Goal: Information Seeking & Learning: Learn about a topic

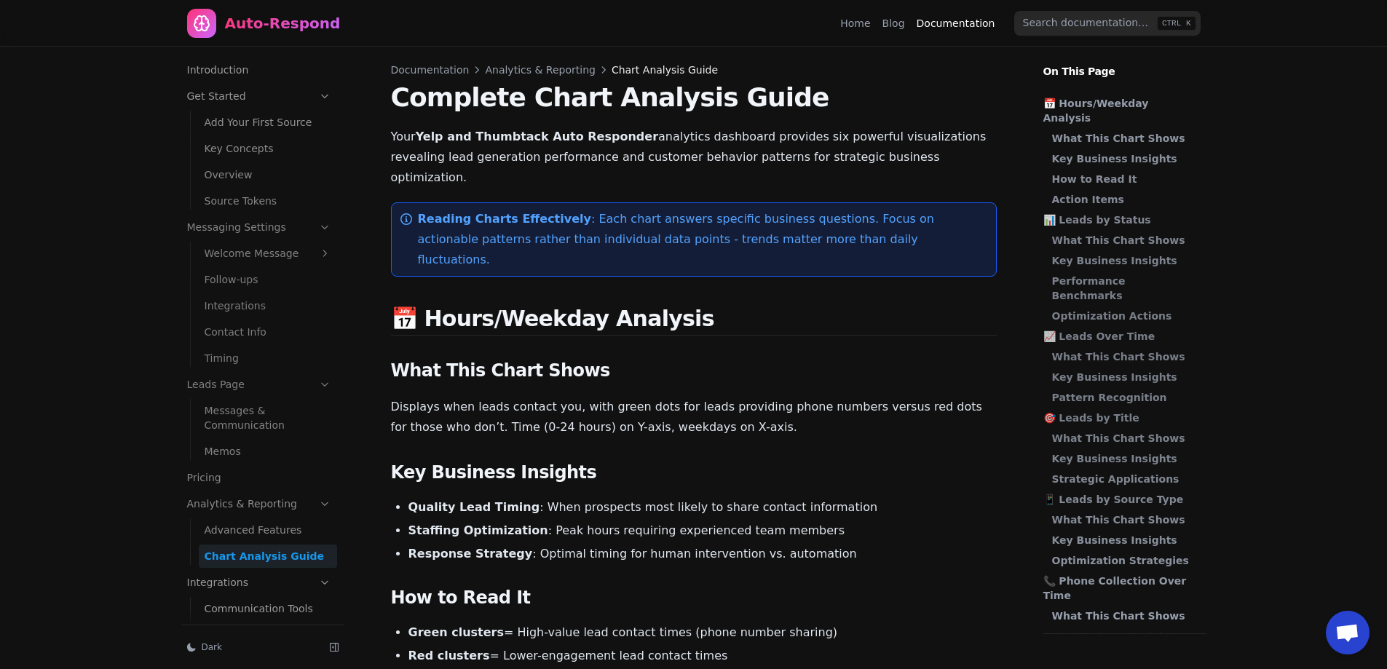
scroll to position [60, 0]
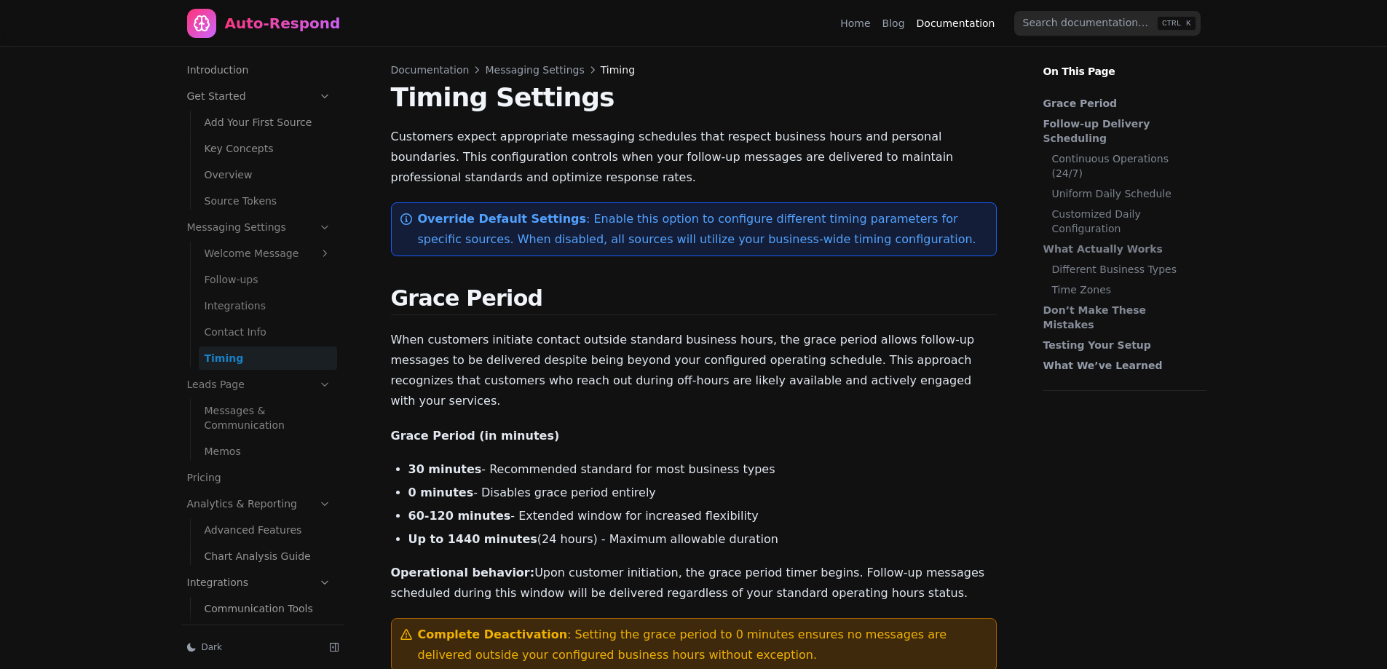
scroll to position [23, 0]
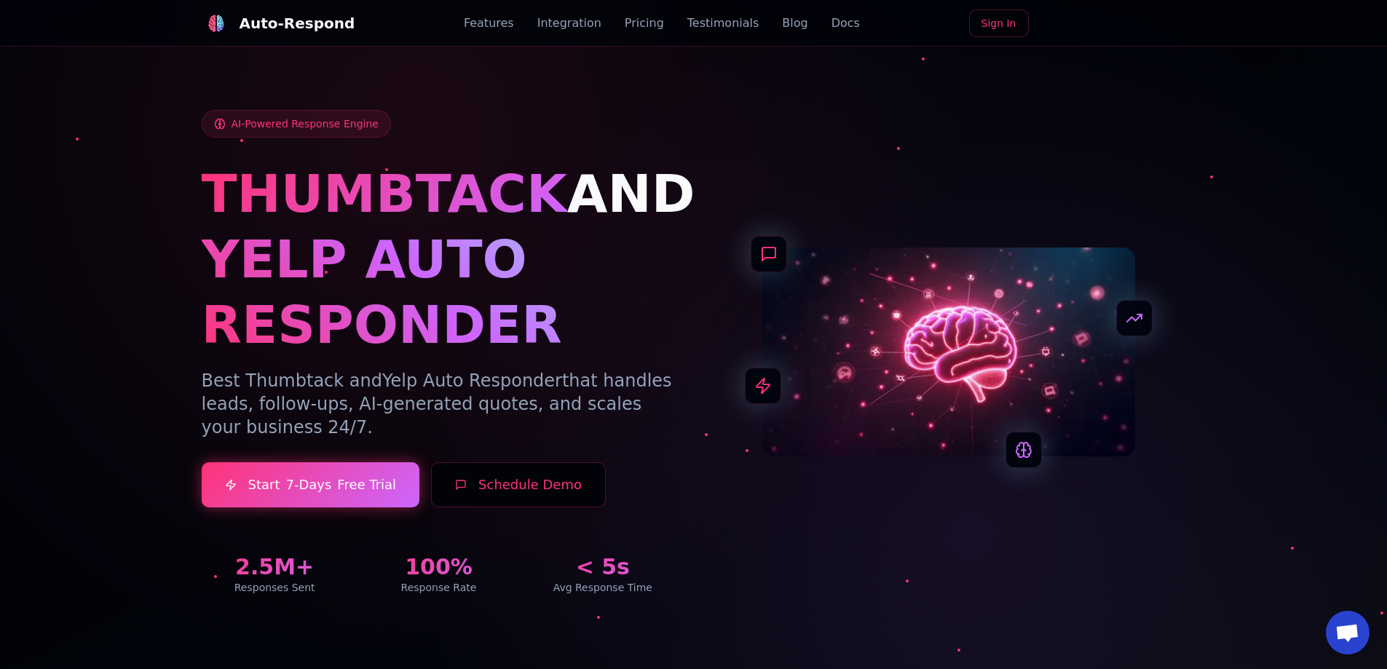
click at [332, 18] on div "Auto-Respond" at bounding box center [298, 23] width 116 height 20
click at [561, 24] on link "Integration" at bounding box center [569, 23] width 64 height 17
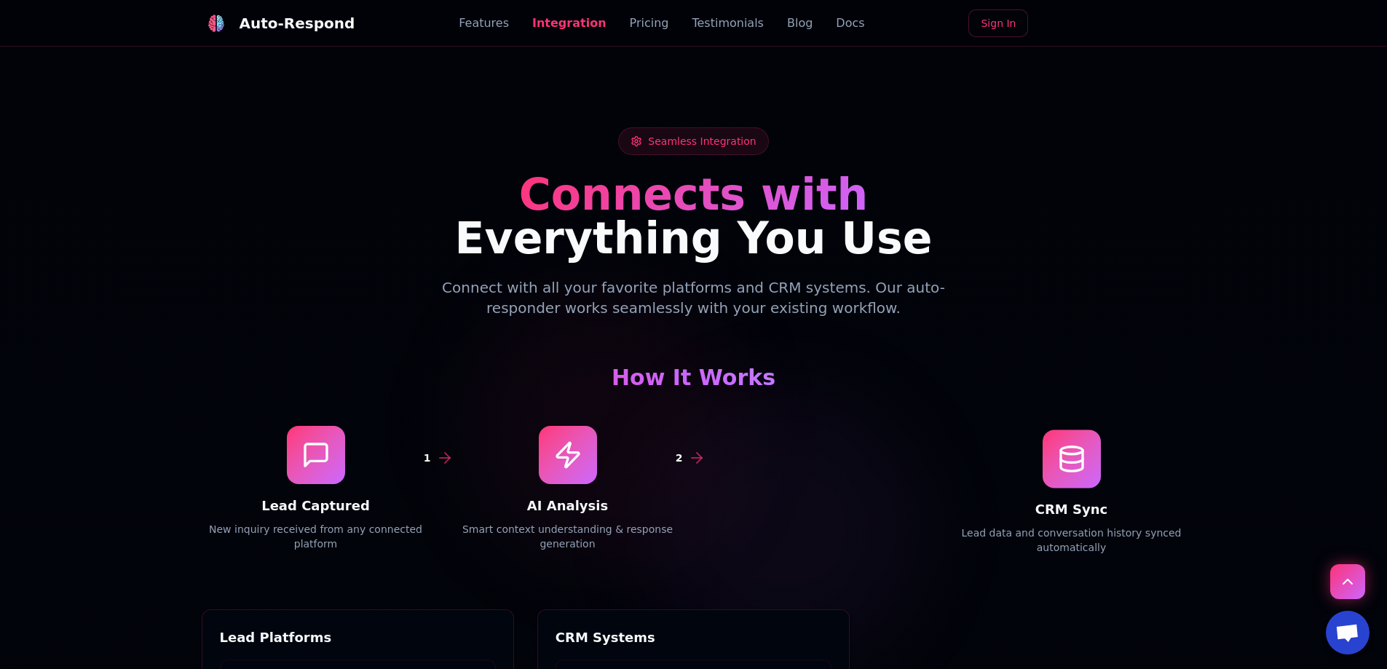
click at [759, 21] on div "Features Integration Pricing Testimonials Blog Docs" at bounding box center [662, 23] width 406 height 17
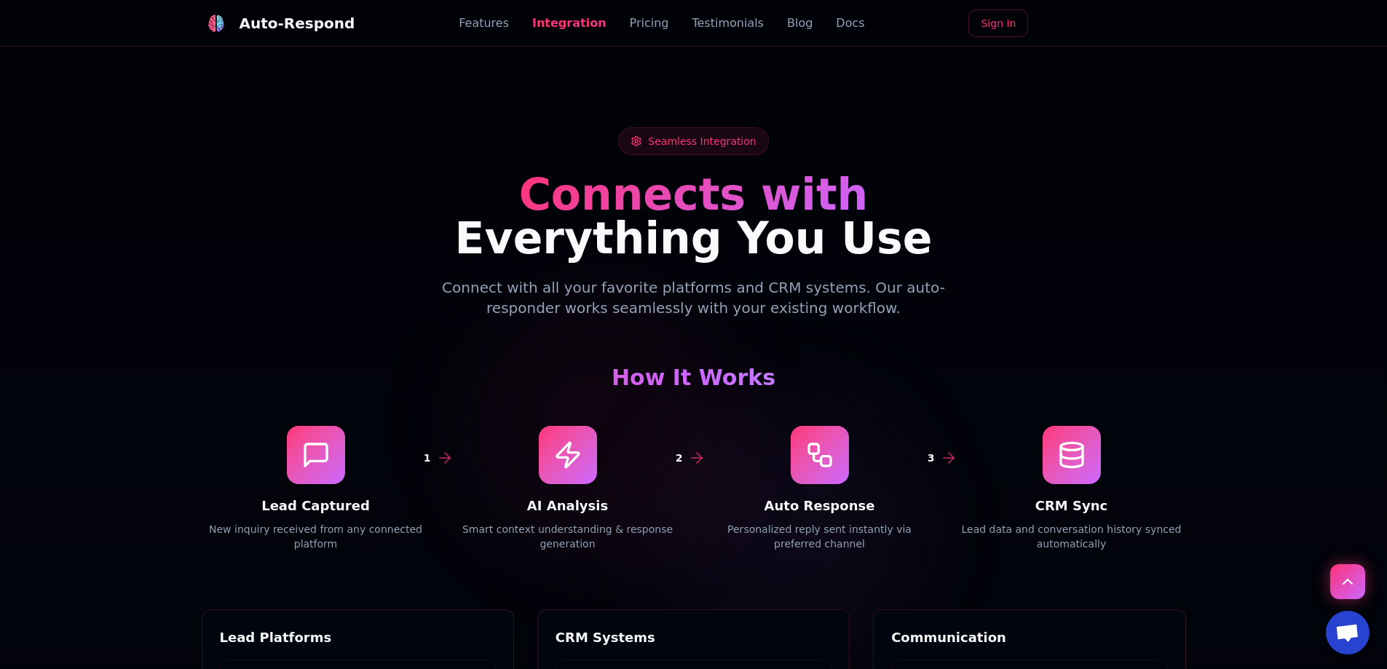
click at [787, 23] on link "Blog" at bounding box center [799, 23] width 25 height 17
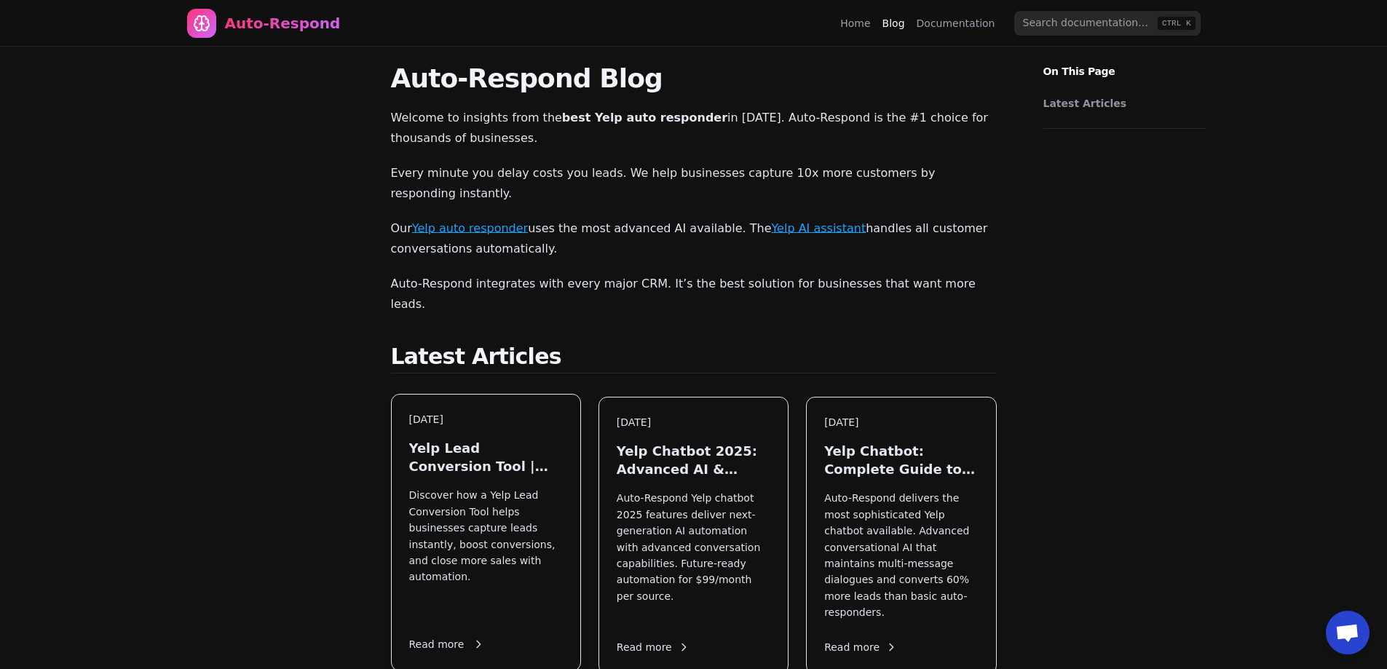
click at [462, 487] on p "Discover how a Yelp Lead Conversion Tool helps businesses capture leads instant…" at bounding box center [486, 552] width 154 height 130
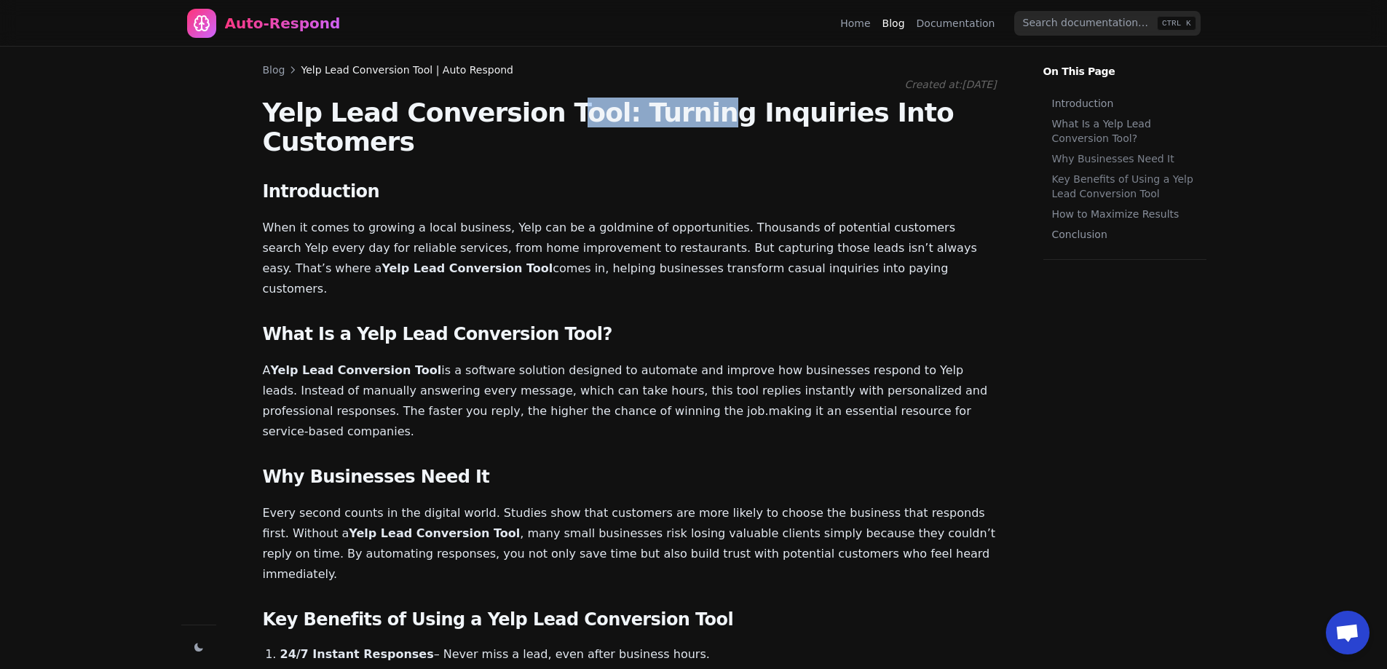
drag, startPoint x: 537, startPoint y: 118, endPoint x: 720, endPoint y: 121, distance: 182.8
click at [678, 121] on h1 "Yelp Lead Conversion Tool: Turning Inquiries Into Customers" at bounding box center [630, 127] width 734 height 58
drag, startPoint x: 767, startPoint y: 125, endPoint x: 319, endPoint y: 128, distance: 447.9
click at [766, 126] on h1 "Yelp Lead Conversion Tool: Turning Inquiries Into Customers" at bounding box center [630, 127] width 734 height 58
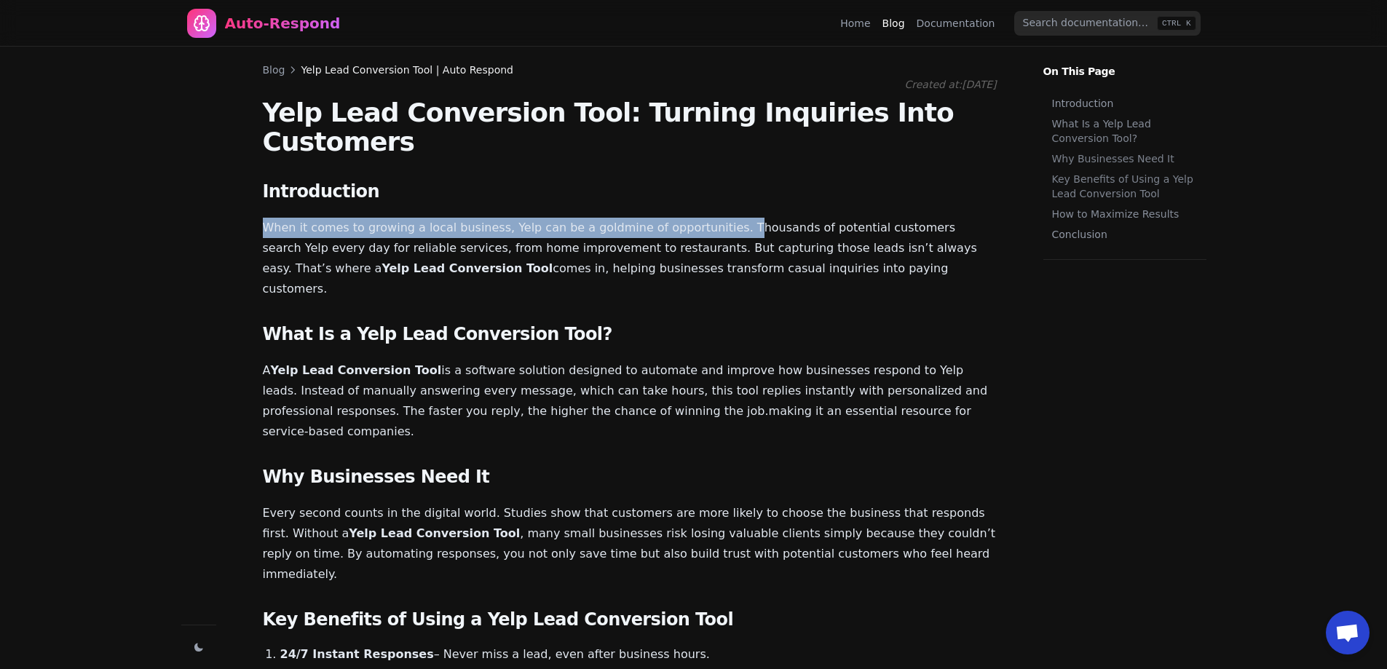
drag, startPoint x: 256, startPoint y: 199, endPoint x: 789, endPoint y: 194, distance: 533.1
click at [722, 189] on article "Blog Yelp Lead Conversion Tool | Auto Respond Created at: [DATE] Yelp Lead Conv…" at bounding box center [630, 626] width 804 height 1159
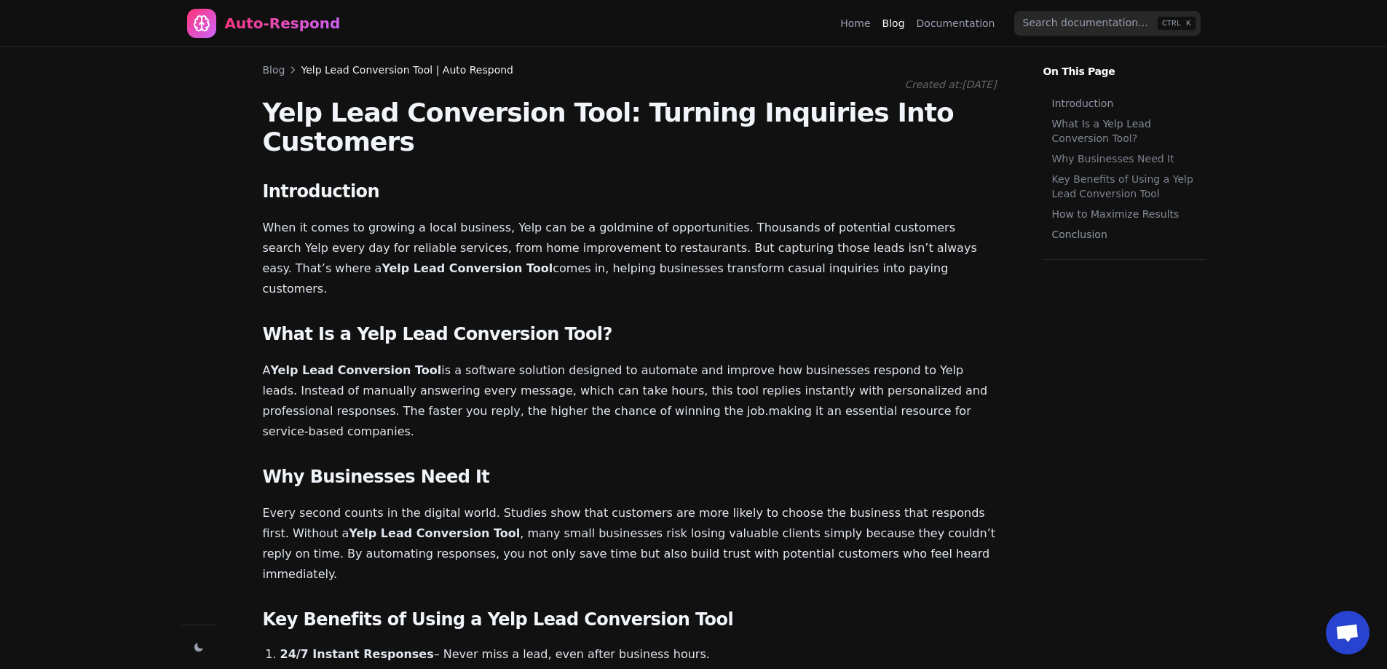
click at [791, 218] on p "When it comes to growing a local business, Yelp can be a goldmine of opportunit…" at bounding box center [630, 259] width 734 height 82
drag, startPoint x: 755, startPoint y: 238, endPoint x: 503, endPoint y: 224, distance: 252.4
click at [503, 224] on p "When it comes to growing a local business, Yelp can be a goldmine of opportunit…" at bounding box center [630, 259] width 734 height 82
click at [643, 184] on main "Created at: [DATE] Yelp Lead Conversion Tool: Turning Inquiries Into Customers …" at bounding box center [630, 566] width 734 height 979
drag, startPoint x: 781, startPoint y: 181, endPoint x: 817, endPoint y: 209, distance: 45.6
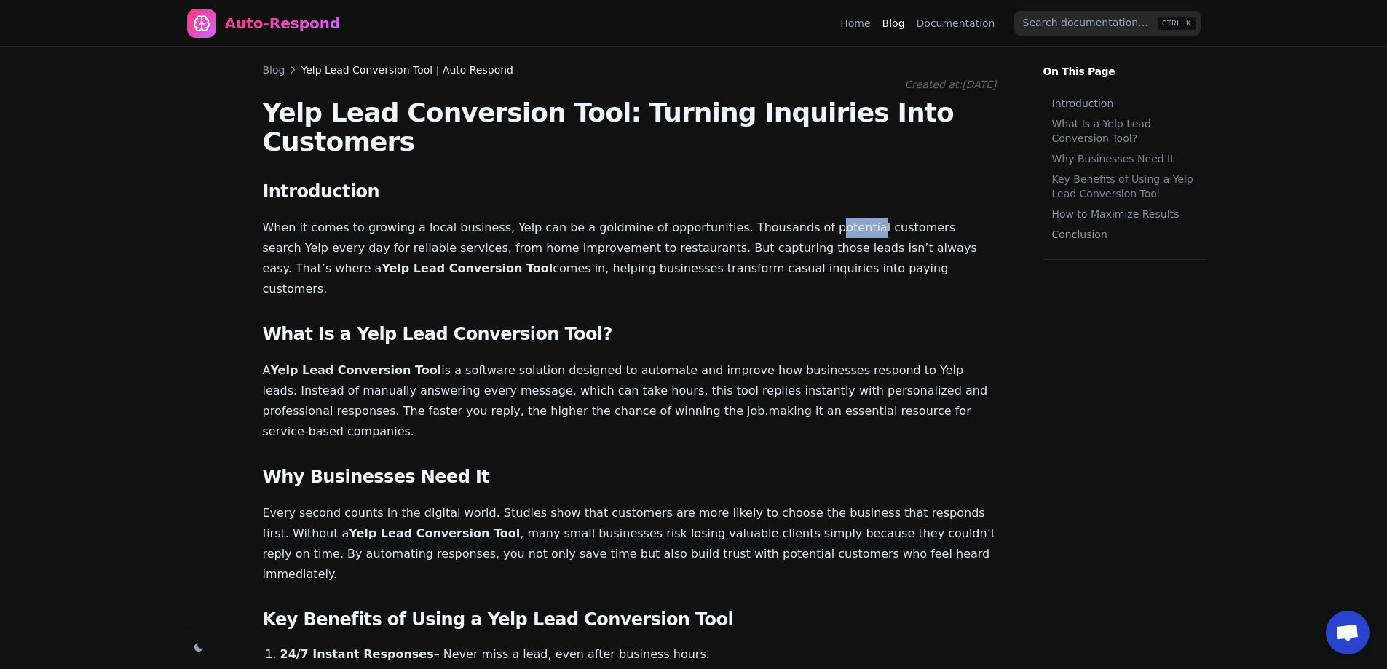
click at [811, 202] on main "Created at: [DATE] Yelp Lead Conversion Tool: Turning Inquiries Into Customers …" at bounding box center [630, 566] width 734 height 979
click at [890, 243] on p "When it comes to growing a local business, Yelp can be a goldmine of opportunit…" at bounding box center [630, 259] width 734 height 82
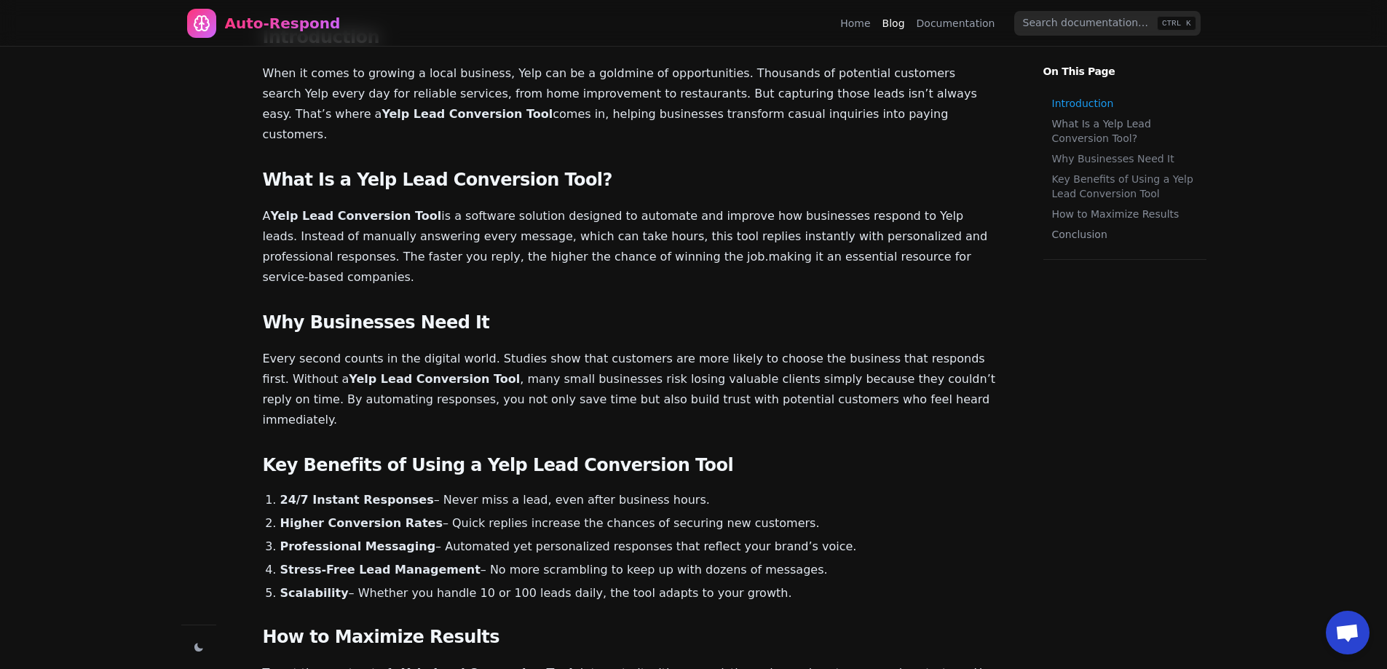
drag, startPoint x: 422, startPoint y: 169, endPoint x: 400, endPoint y: 210, distance: 46.9
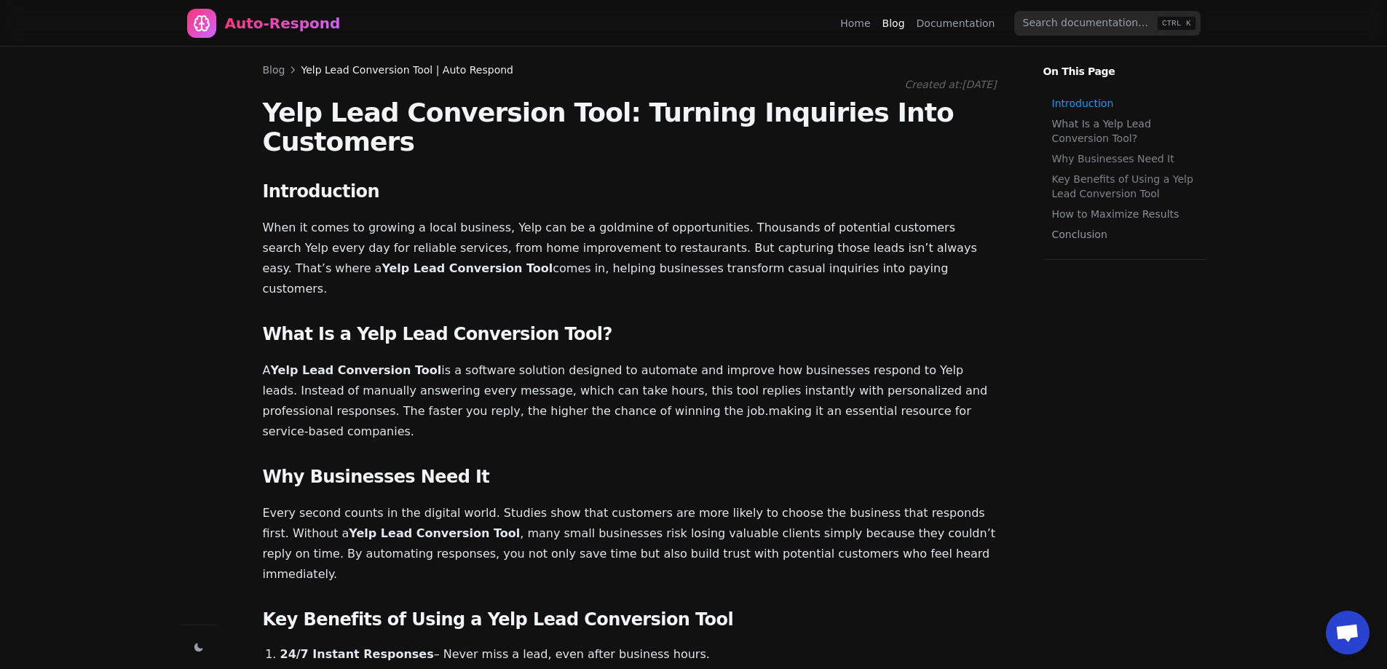
click at [286, 24] on div "Auto-Respond" at bounding box center [283, 23] width 116 height 20
